Goal: Information Seeking & Learning: Learn about a topic

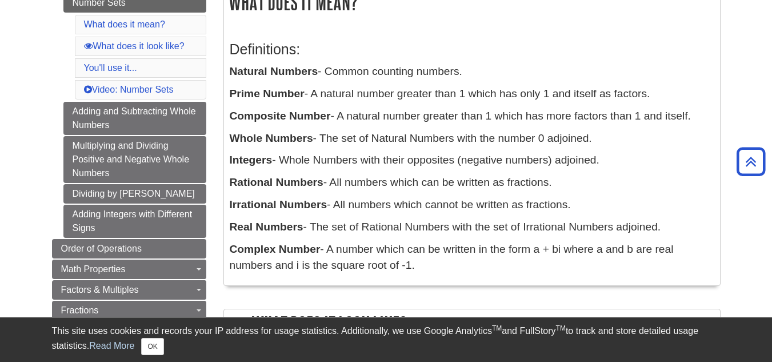
scroll to position [208, 0]
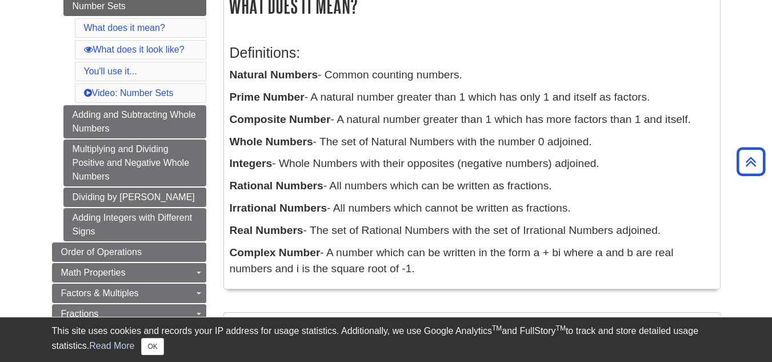
drag, startPoint x: 233, startPoint y: 51, endPoint x: 560, endPoint y: 278, distance: 398.4
click at [560, 278] on div "Definitions: Natural Numbers - Common counting numbers. Prime Number - A natura…" at bounding box center [472, 158] width 485 height 250
copy div "Definitions: Natural Numbers - Common counting numbers. Prime Number - A natura…"
click at [678, 168] on p "Integers - Whole Numbers with their opposites (negative numbers) adjoined." at bounding box center [472, 164] width 485 height 17
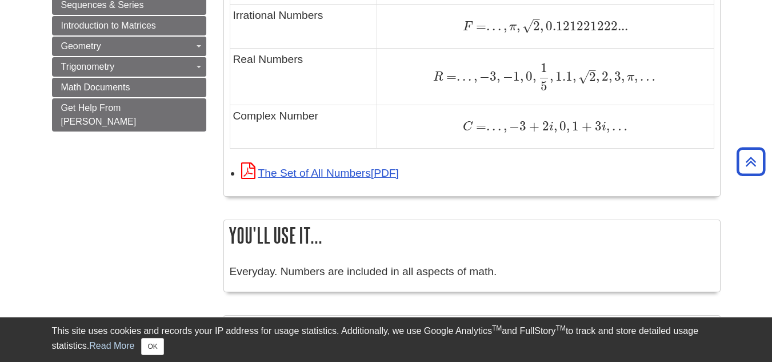
scroll to position [911, 0]
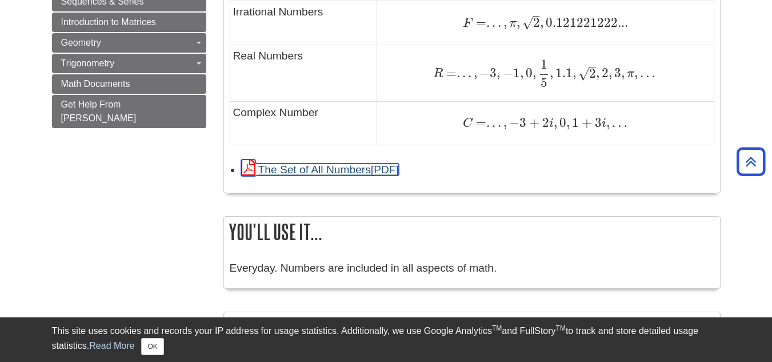
click at [325, 166] on link "The Set of All Numbers" at bounding box center [320, 170] width 158 height 12
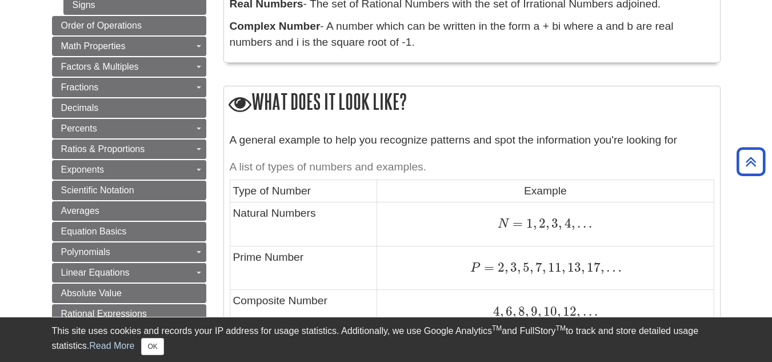
scroll to position [471, 0]
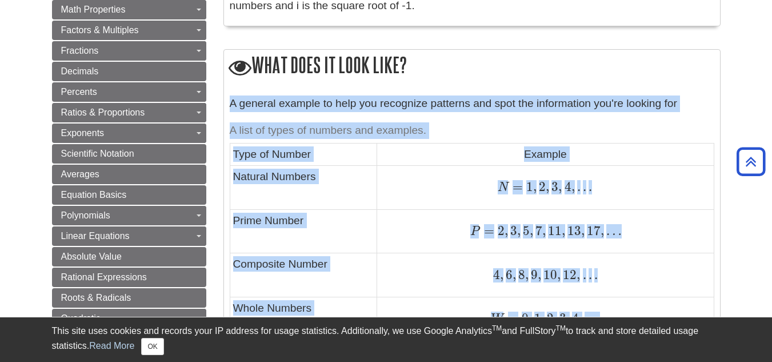
drag, startPoint x: 231, startPoint y: 101, endPoint x: 711, endPoint y: 298, distance: 518.4
click at [711, 298] on div "A general example to help you recognize patterns and spot the information you'r…" at bounding box center [472, 346] width 485 height 502
click at [696, 90] on div "A general example to help you recognize patterns and spot the information you'r…" at bounding box center [472, 361] width 496 height 543
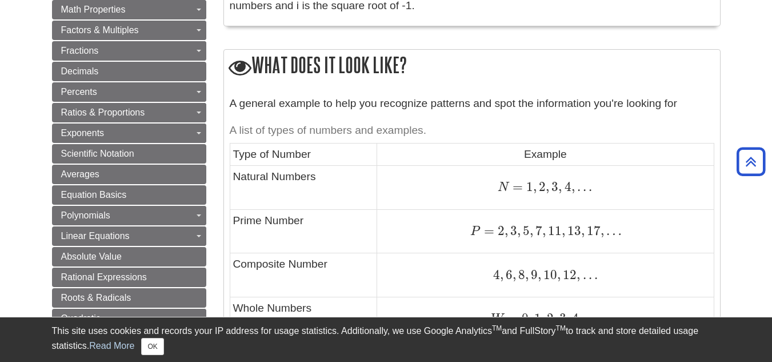
drag, startPoint x: 638, startPoint y: 171, endPoint x: 653, endPoint y: 255, distance: 85.4
click at [653, 255] on td "4 , 6 , 8 , 9 , 10 , 12 , . . . 4 , 6 , 8 , 9 , 10 , 12 , . . ." at bounding box center [545, 275] width 337 height 44
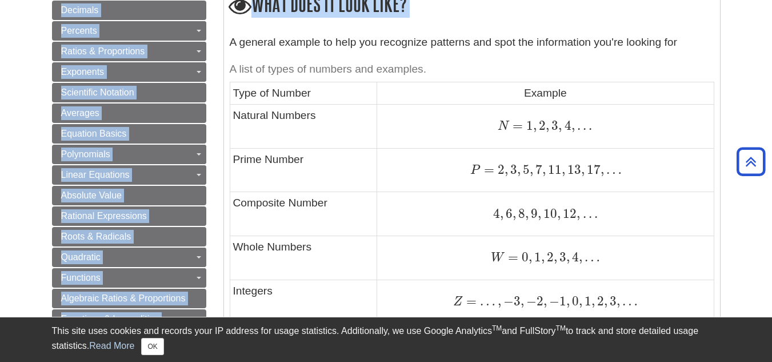
scroll to position [567, 0]
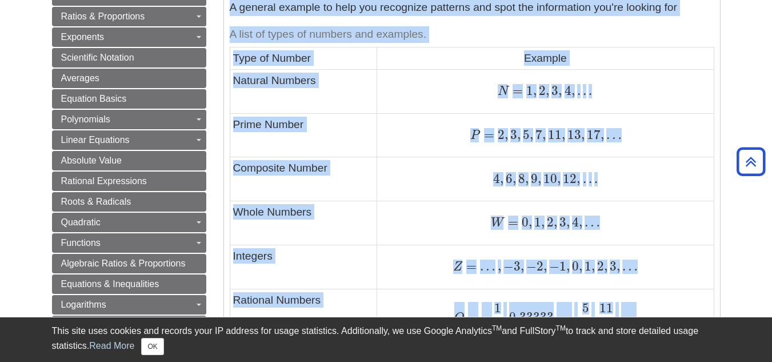
drag, startPoint x: 232, startPoint y: 39, endPoint x: 631, endPoint y: 310, distance: 482.4
click at [631, 310] on div "A general example to help you recognize patterns and spot the information you'r…" at bounding box center [472, 250] width 485 height 502
copy div "A general example to help you recognize patterns and spot the information you'r…"
